Goal: Check status: Check status

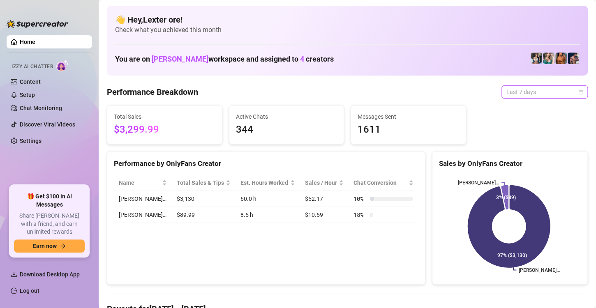
click at [577, 90] on div "Last 7 days" at bounding box center [544, 91] width 86 height 13
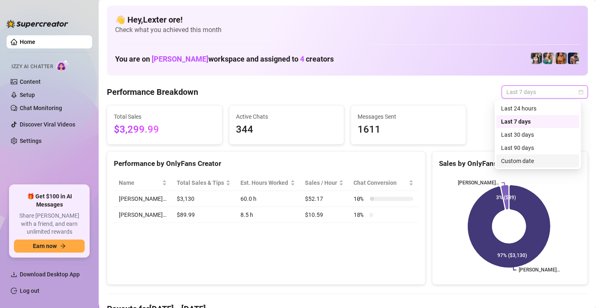
click at [529, 157] on div "Custom date" at bounding box center [537, 161] width 73 height 9
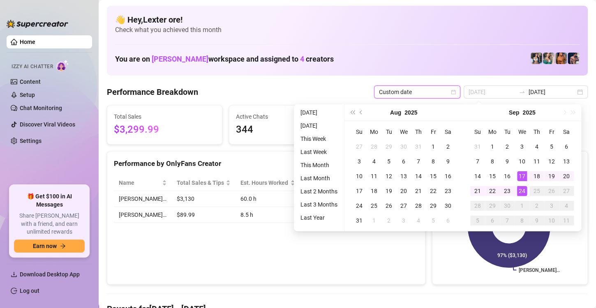
type input "[DATE]"
click at [523, 191] on div "24" at bounding box center [522, 191] width 10 height 10
click at [524, 191] on div "24" at bounding box center [522, 191] width 10 height 10
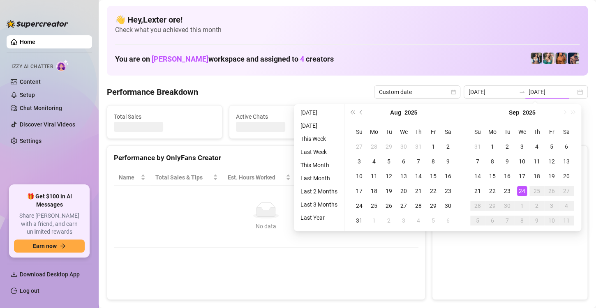
type input "[DATE]"
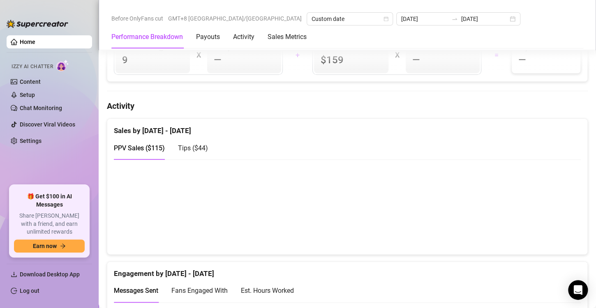
scroll to position [271, 0]
